Goal: Find specific page/section: Find specific page/section

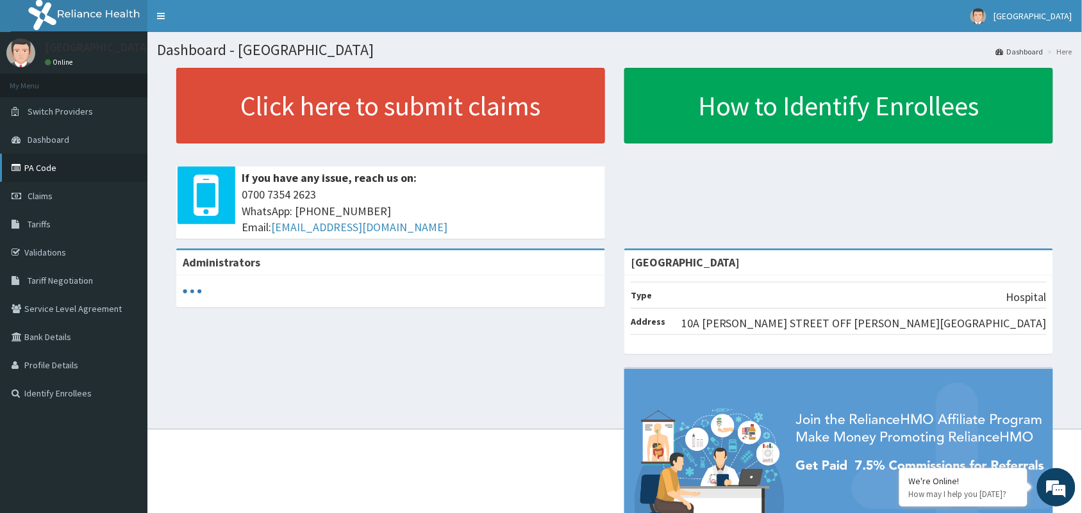
click at [43, 174] on link "PA Code" at bounding box center [73, 168] width 147 height 28
click at [74, 168] on link "PA Code" at bounding box center [73, 168] width 147 height 28
